Goal: Task Accomplishment & Management: Use online tool/utility

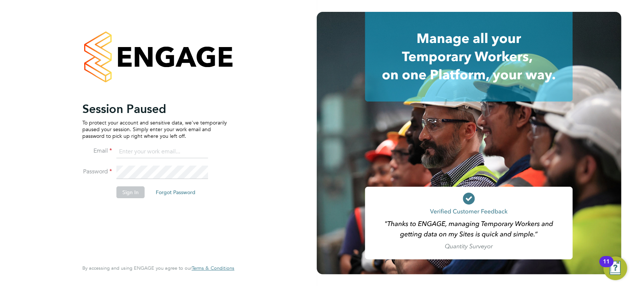
type input "[PERSON_NAME][EMAIL_ADDRESS][PERSON_NAME][DOMAIN_NAME]"
click at [125, 195] on button "Sign In" at bounding box center [130, 192] width 28 height 12
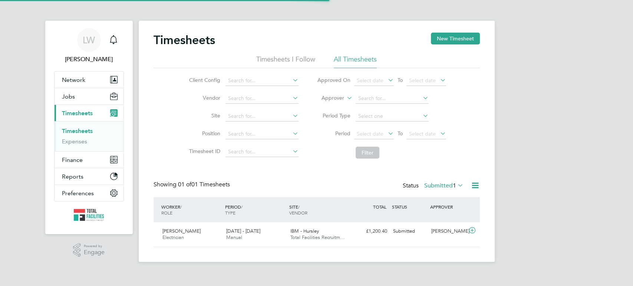
scroll to position [19, 64]
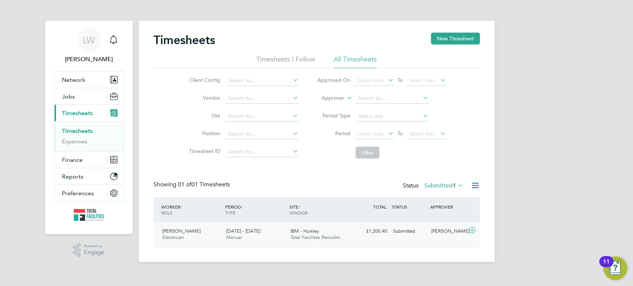
click at [205, 235] on div "Carlos Diamantino Electrician 13 - 19 Sep 2025" at bounding box center [191, 234] width 64 height 19
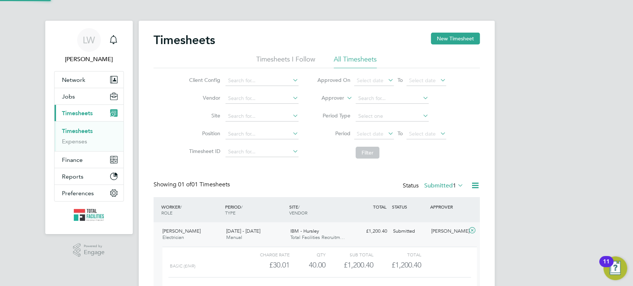
scroll to position [13, 72]
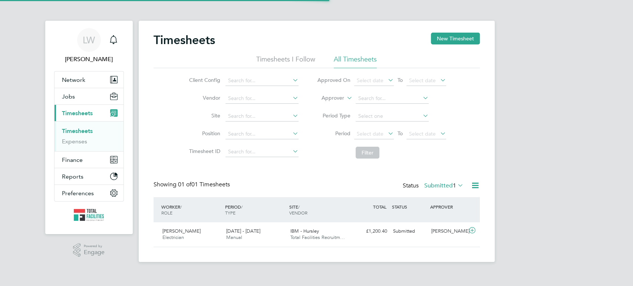
scroll to position [19, 64]
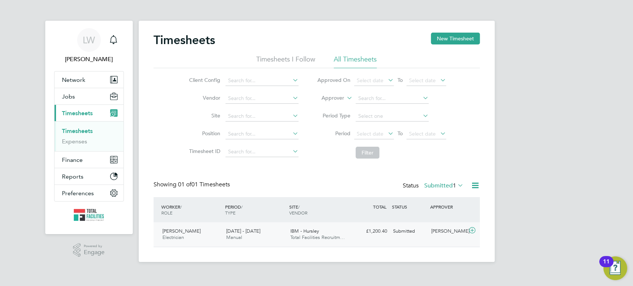
click at [384, 232] on div "£1,200.40 Submitted" at bounding box center [370, 231] width 39 height 12
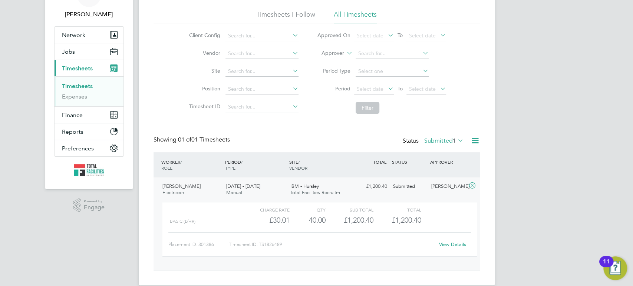
scroll to position [56, 0]
